Goal: Browse casually: Explore the website without a specific task or goal

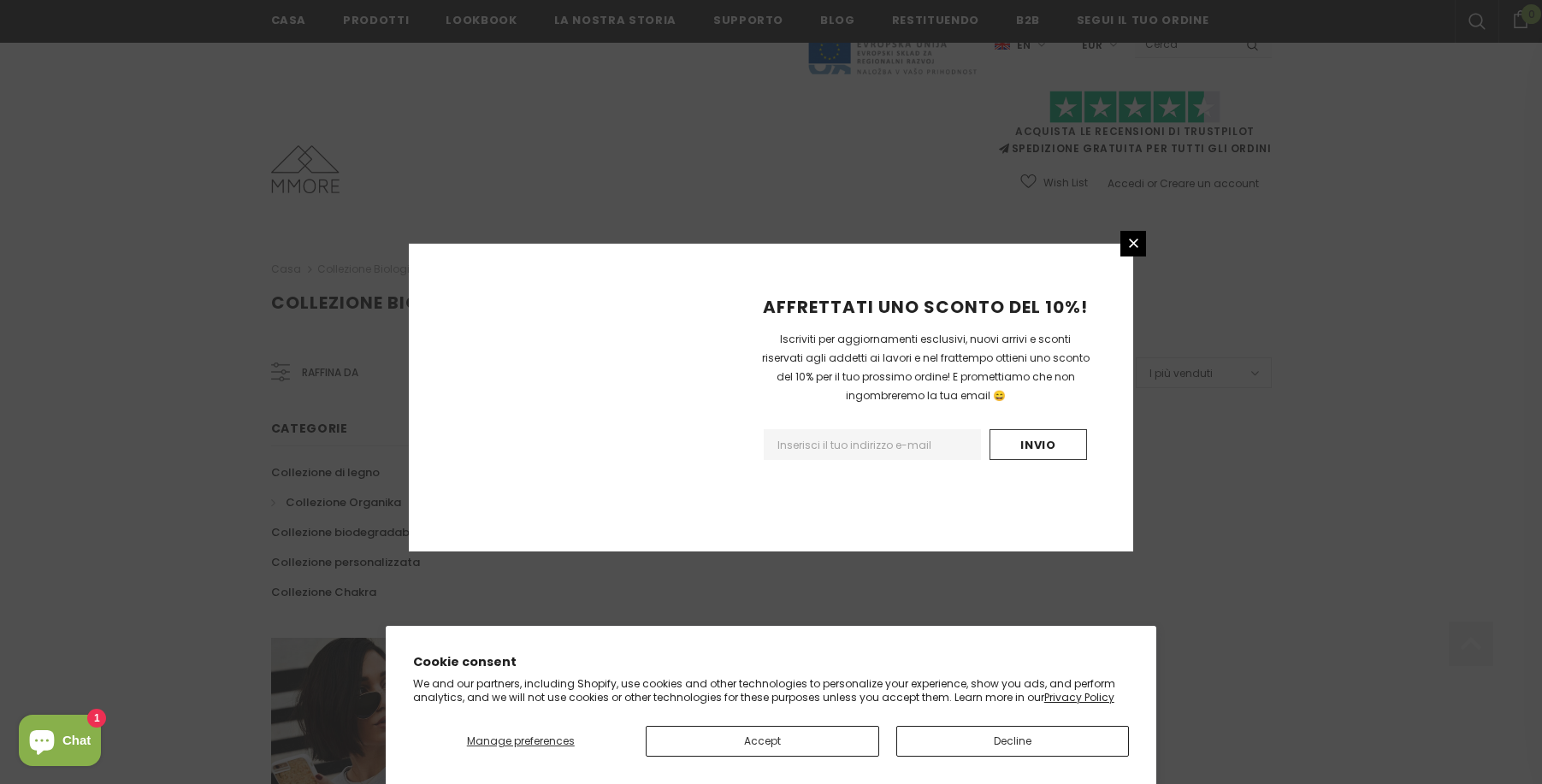
scroll to position [968, 0]
